Goal: Task Accomplishment & Management: Complete application form

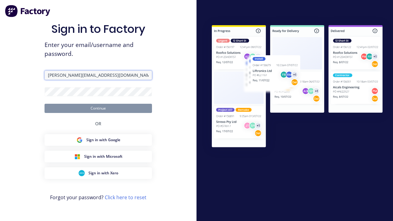
type input "[PERSON_NAME][EMAIL_ADDRESS][DOMAIN_NAME]"
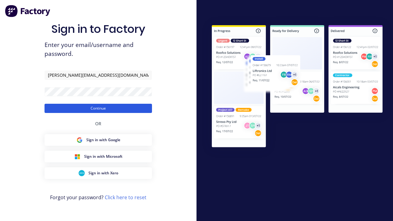
click at [98, 108] on button "Continue" at bounding box center [99, 108] width 108 height 9
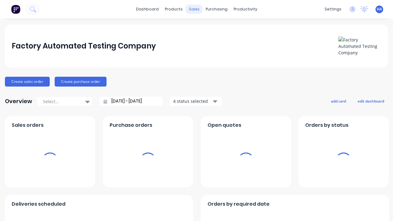
click at [194, 9] on div "sales" at bounding box center [194, 9] width 17 height 9
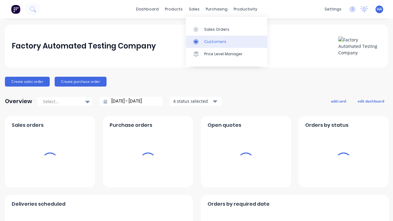
click at [226, 41] on link "Customers" at bounding box center [226, 42] width 81 height 12
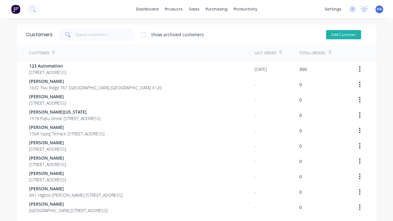
click at [343, 34] on button "Add Customer" at bounding box center [343, 34] width 35 height 9
select select "AU"
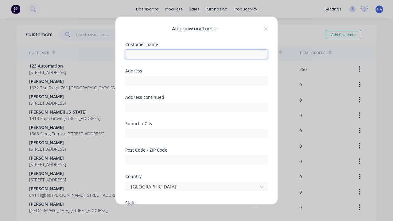
click at [197, 54] on input "text" at bounding box center [196, 54] width 143 height 9
type input "Eula Luna"
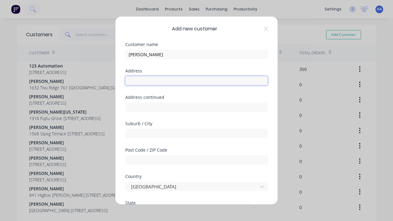
click at [197, 81] on input "text" at bounding box center [196, 80] width 143 height 9
type input "1406 Fifa Way"
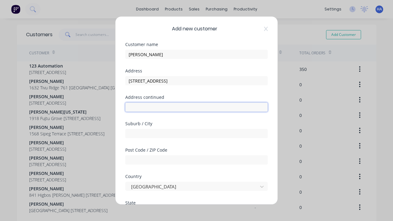
click at [197, 107] on input "text" at bounding box center [196, 107] width 143 height 9
type input "424 Paznef Court"
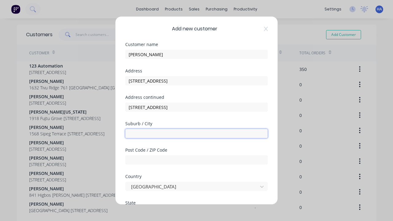
click at [197, 134] on input "text" at bounding box center [196, 133] width 143 height 9
type input "Pepcurot"
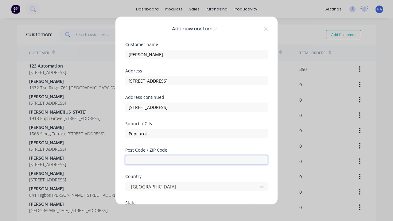
click at [197, 160] on input "text" at bounding box center [196, 159] width 143 height 9
type input "4120"
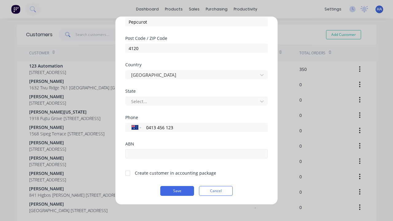
type input "0413 456 123"
click at [197, 154] on input "text" at bounding box center [196, 153] width 143 height 9
type input "12341234"
click at [177, 191] on button "Save" at bounding box center [177, 191] width 34 height 10
